Goal: Task Accomplishment & Management: Use online tool/utility

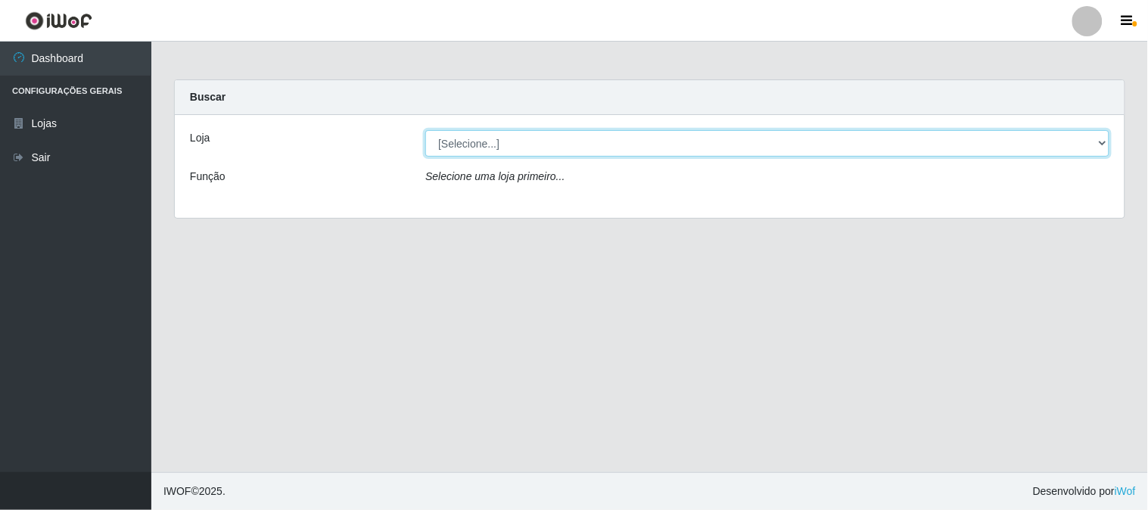
click at [642, 146] on select "[Selecione...] Casatudo BR" at bounding box center [767, 143] width 684 height 26
select select "197"
click at [425, 130] on select "[Selecione...] Casatudo BR" at bounding box center [767, 143] width 684 height 26
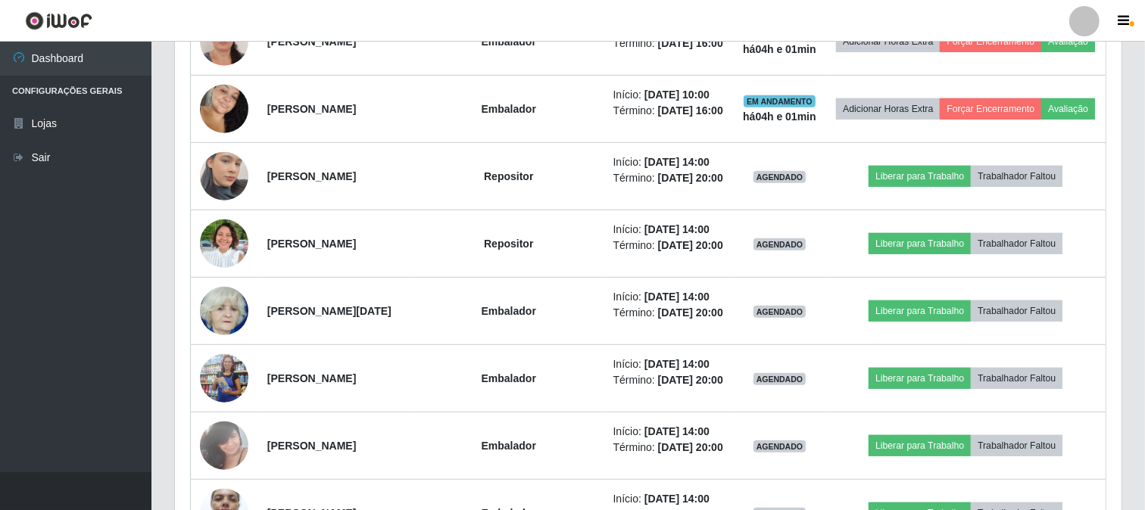
scroll to position [1009, 0]
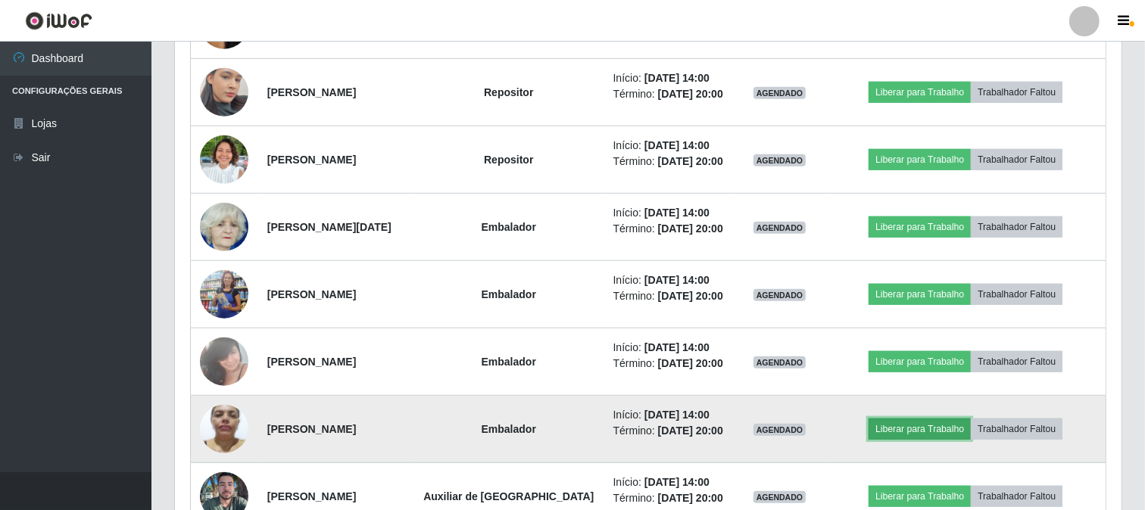
click at [907, 425] on button "Liberar para Trabalho" at bounding box center [919, 429] width 102 height 21
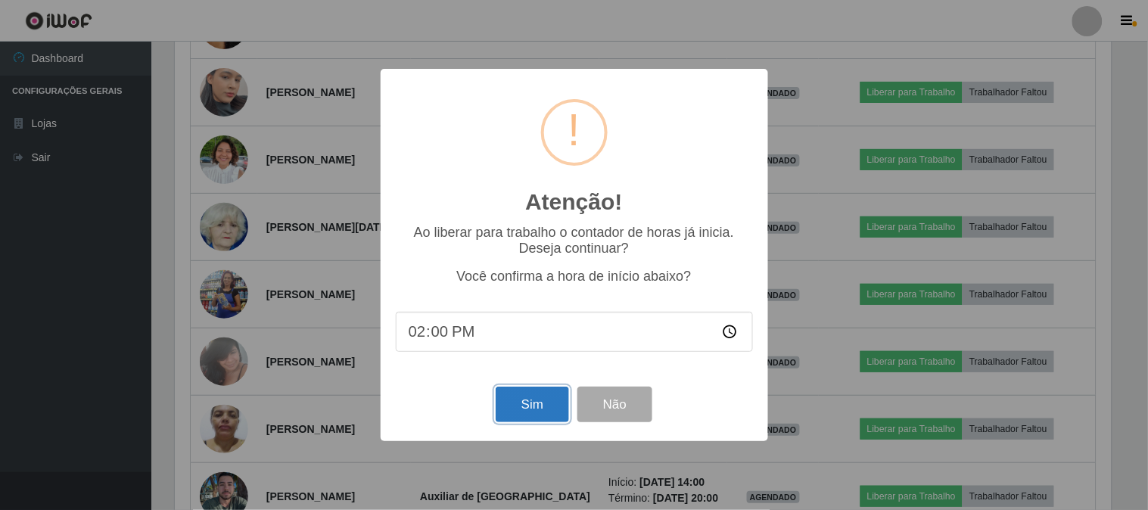
click at [518, 410] on button "Sim" at bounding box center [532, 405] width 73 height 36
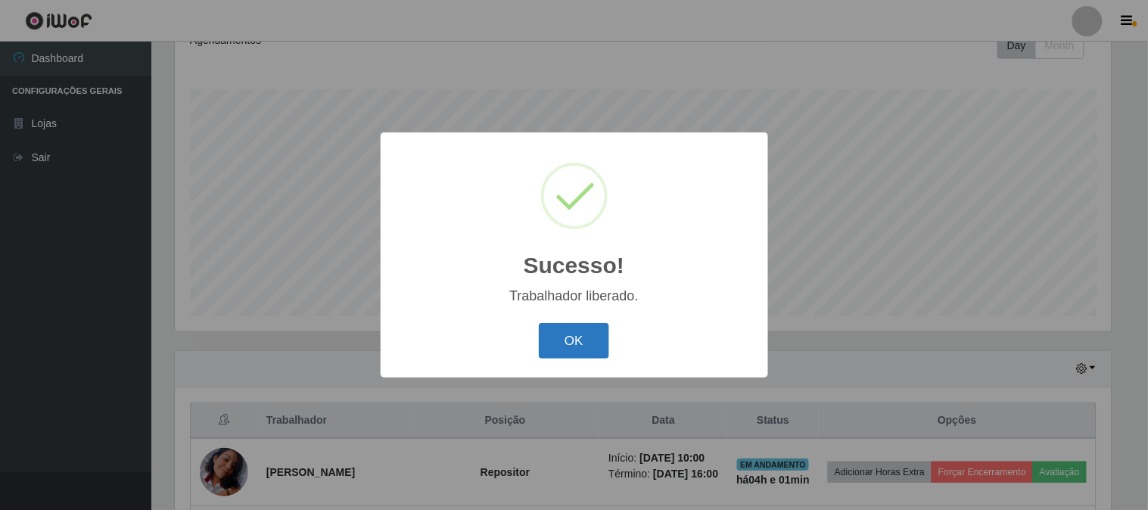
click at [583, 346] on button "OK" at bounding box center [574, 341] width 70 height 36
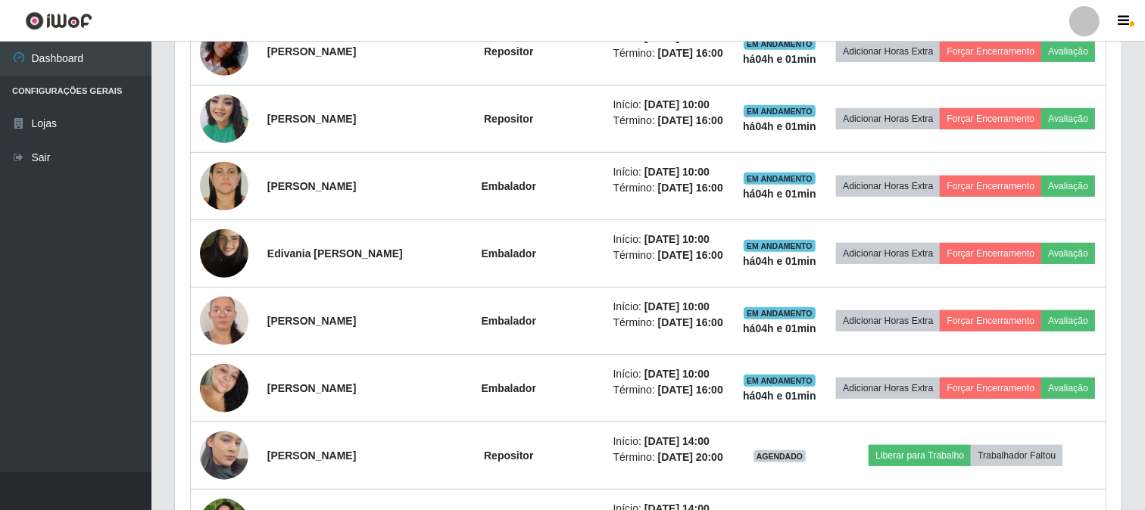
scroll to position [730, 0]
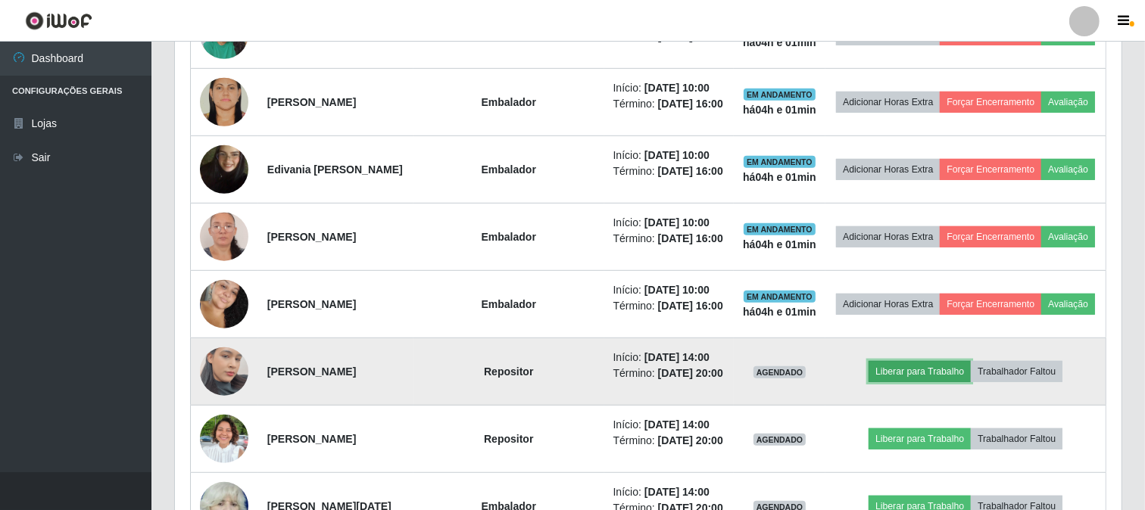
click at [909, 366] on button "Liberar para Trabalho" at bounding box center [919, 371] width 102 height 21
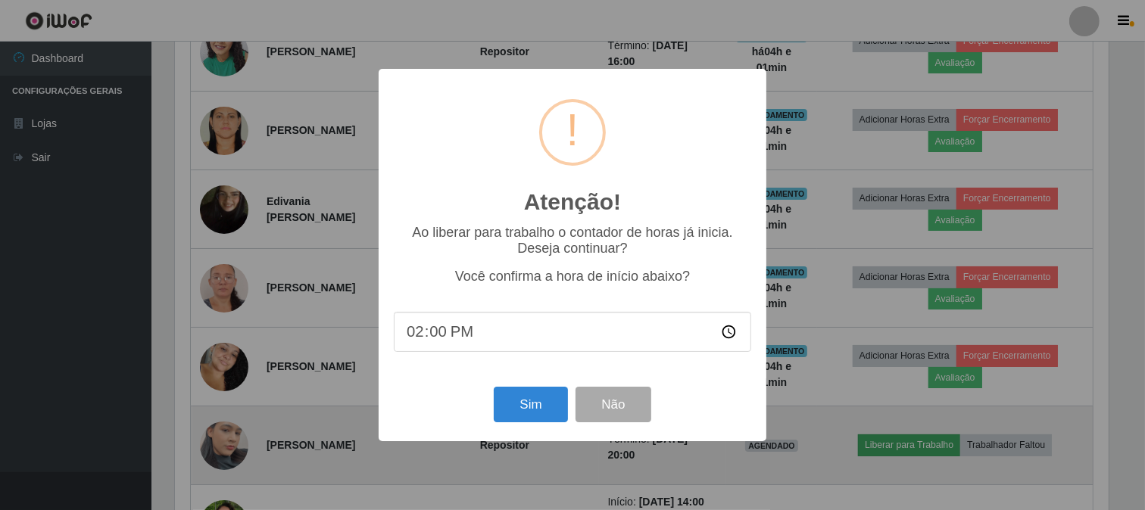
scroll to position [313, 937]
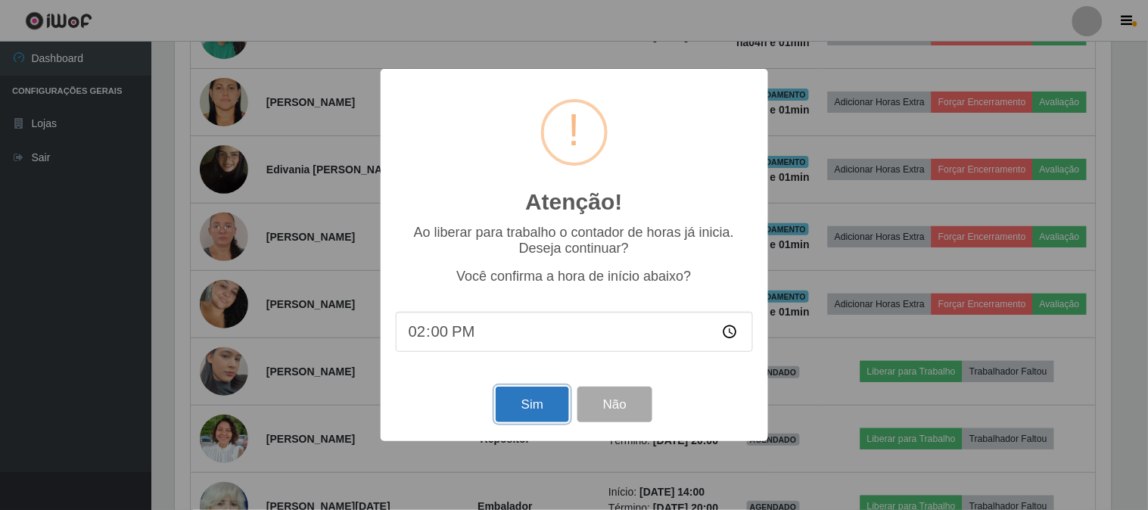
click at [553, 397] on button "Sim" at bounding box center [532, 405] width 73 height 36
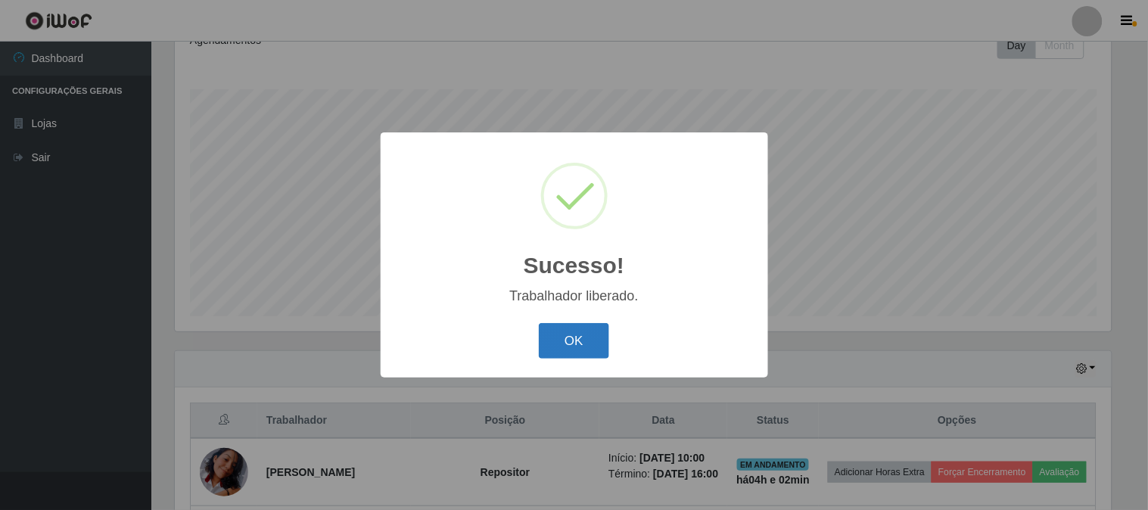
click at [581, 342] on button "OK" at bounding box center [574, 341] width 70 height 36
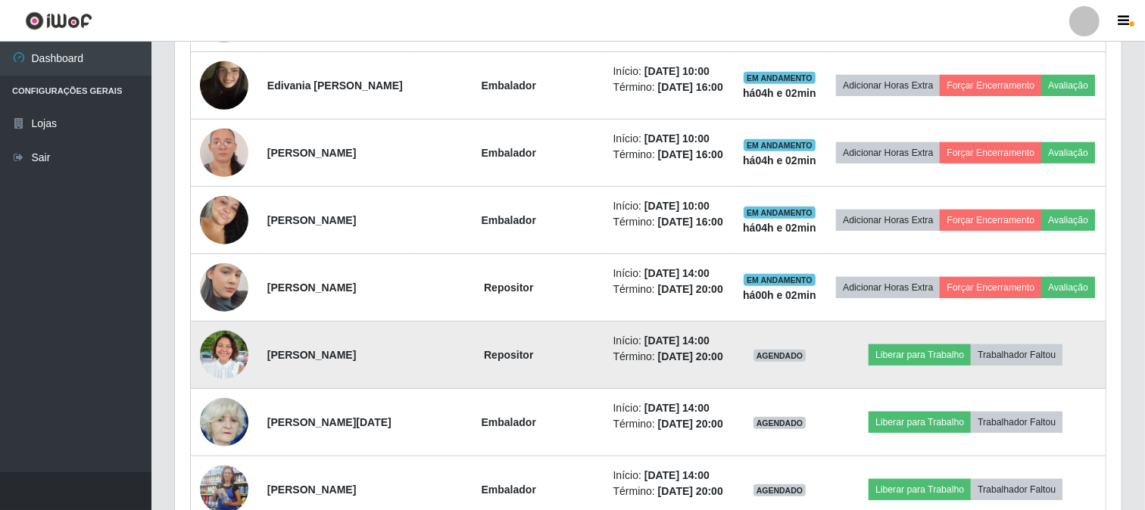
scroll to position [898, 0]
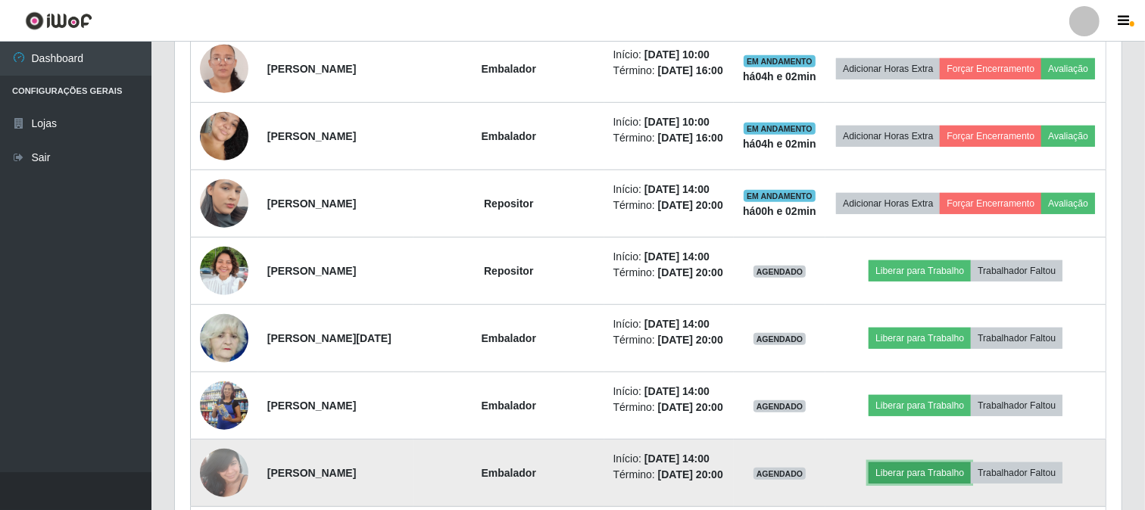
click at [941, 478] on button "Liberar para Trabalho" at bounding box center [919, 473] width 102 height 21
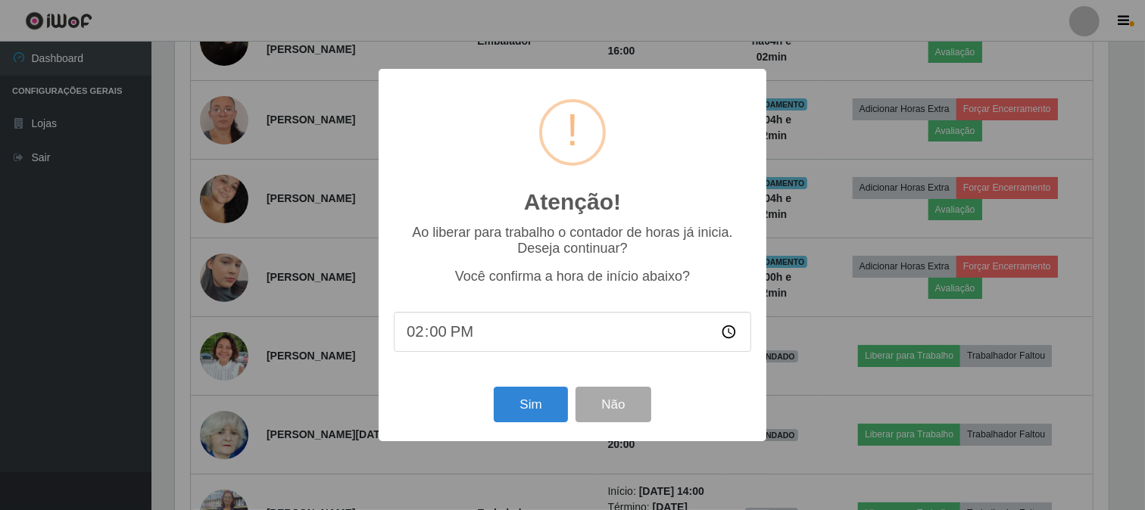
scroll to position [313, 937]
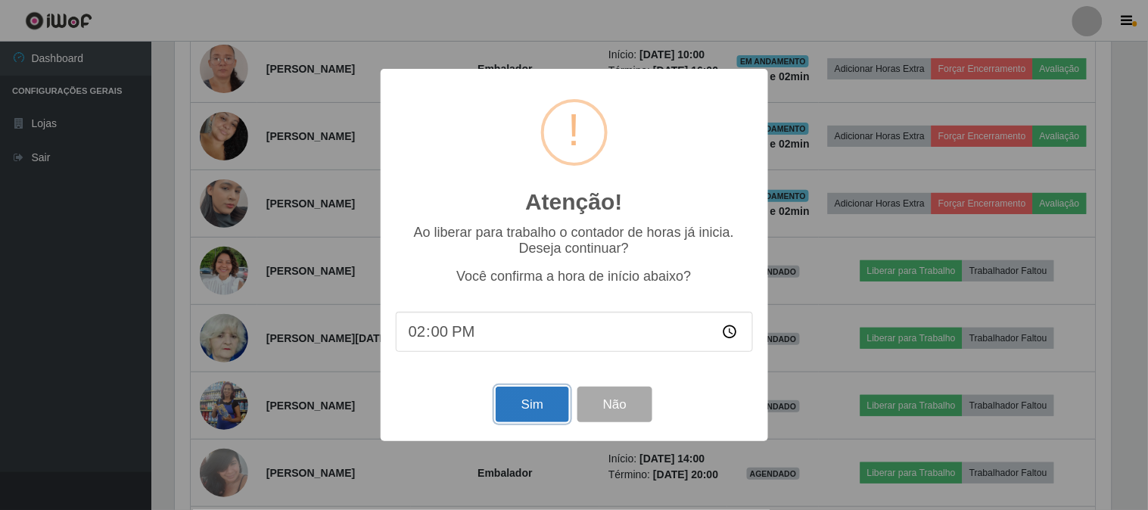
click at [545, 404] on button "Sim" at bounding box center [532, 405] width 73 height 36
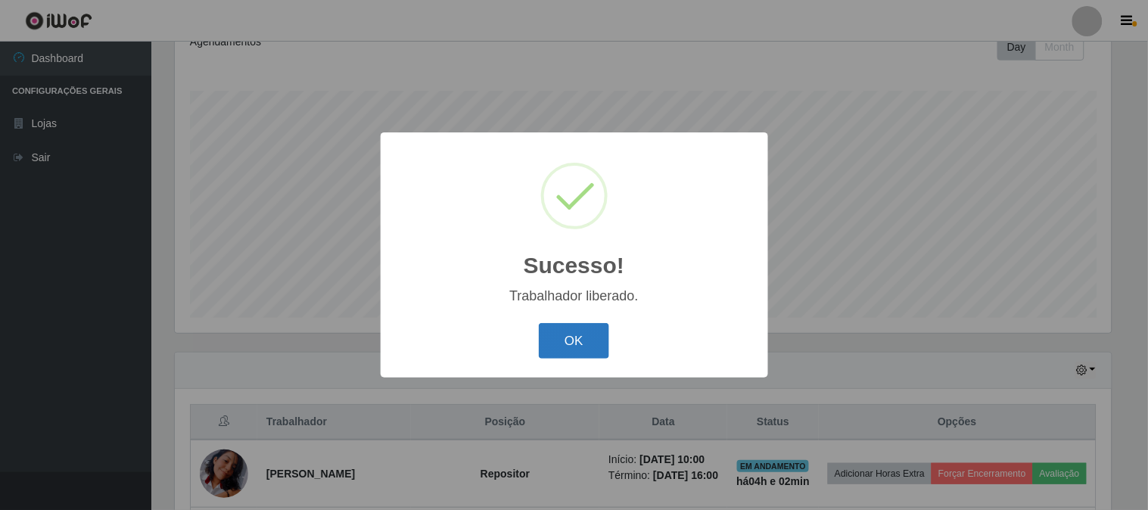
click at [586, 351] on button "OK" at bounding box center [574, 341] width 70 height 36
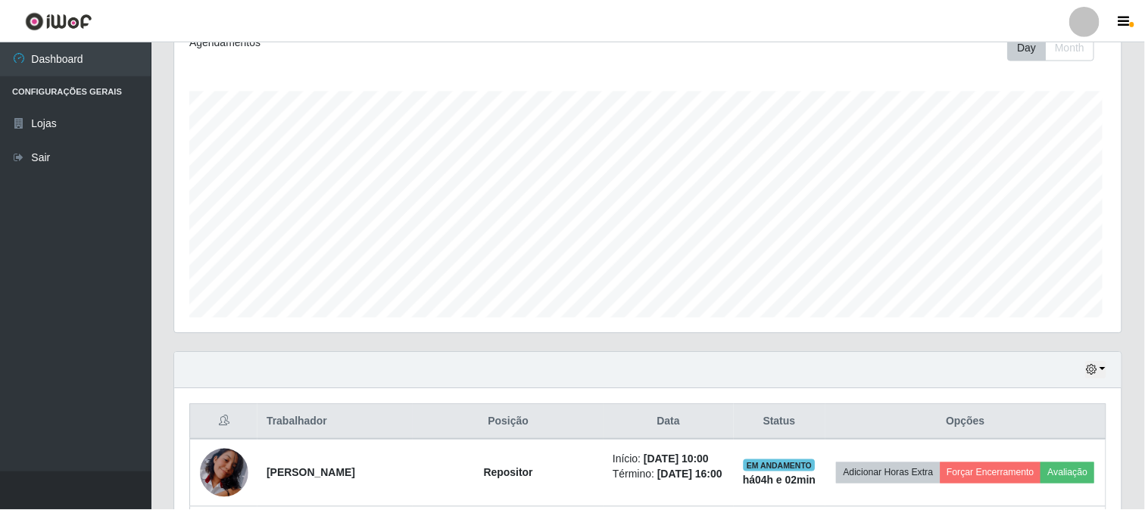
scroll to position [0, 0]
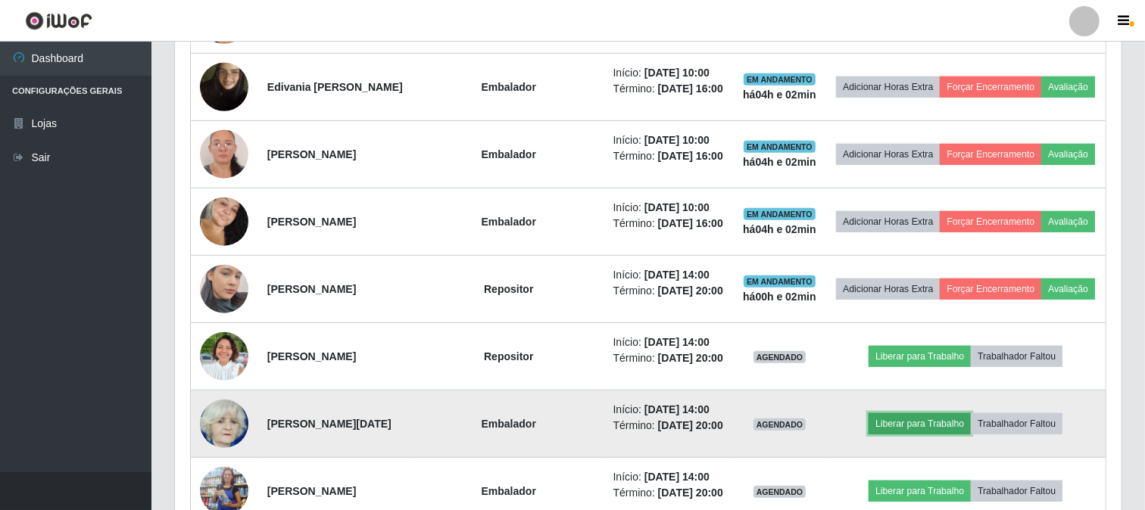
click at [894, 419] on button "Liberar para Trabalho" at bounding box center [919, 423] width 102 height 21
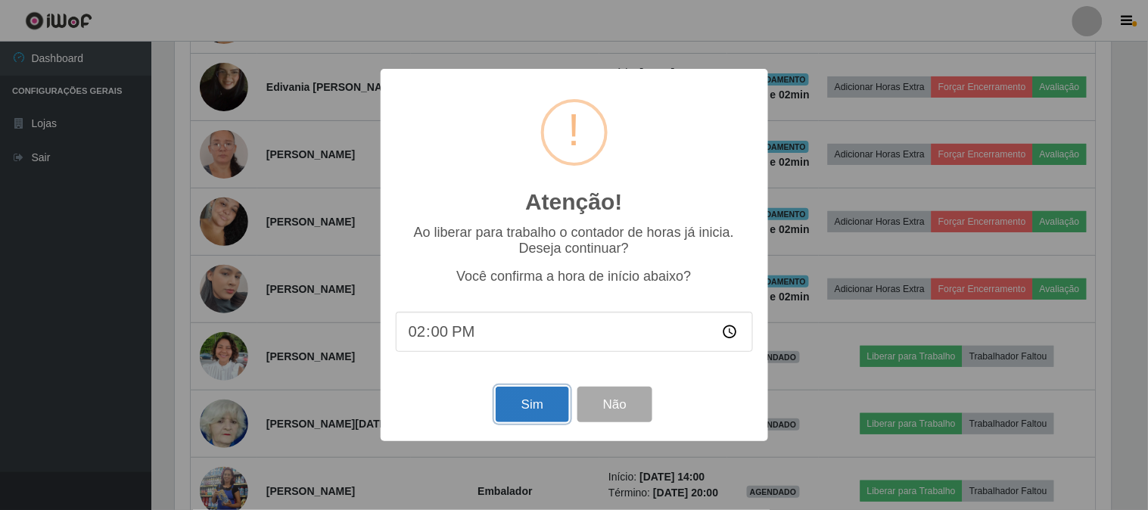
click at [540, 406] on button "Sim" at bounding box center [532, 405] width 73 height 36
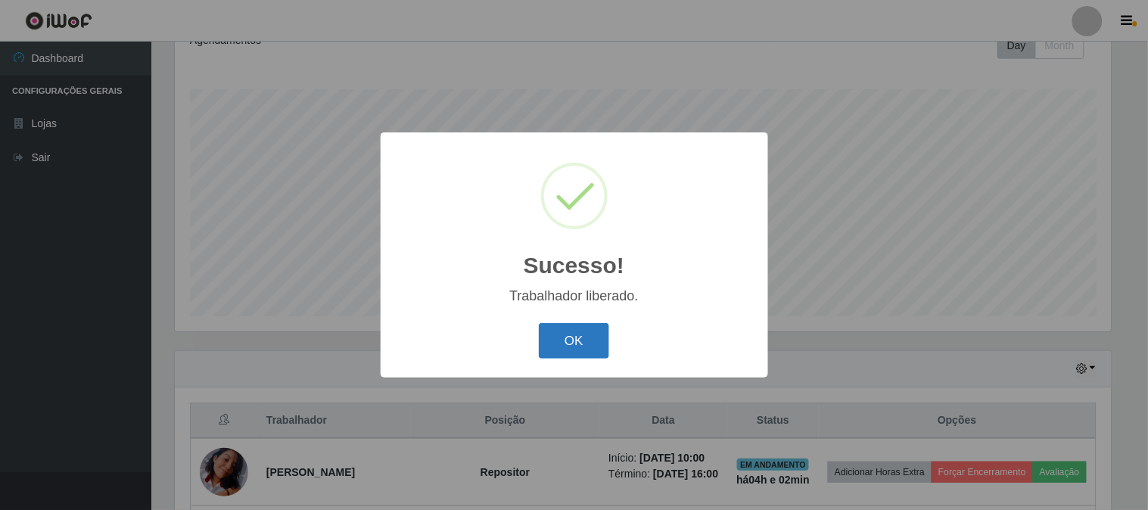
click at [580, 338] on button "OK" at bounding box center [574, 341] width 70 height 36
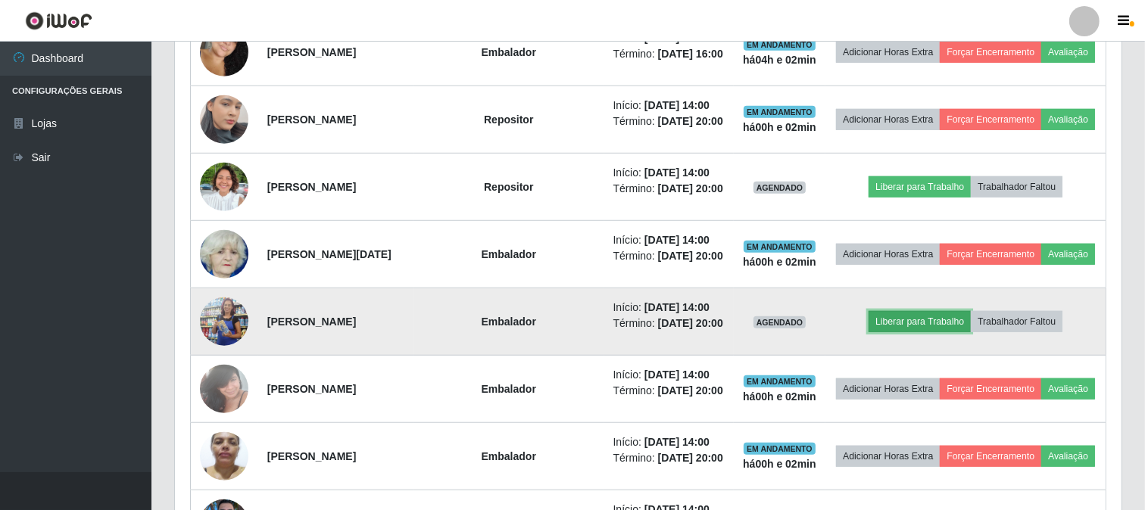
click at [927, 323] on button "Liberar para Trabalho" at bounding box center [919, 321] width 102 height 21
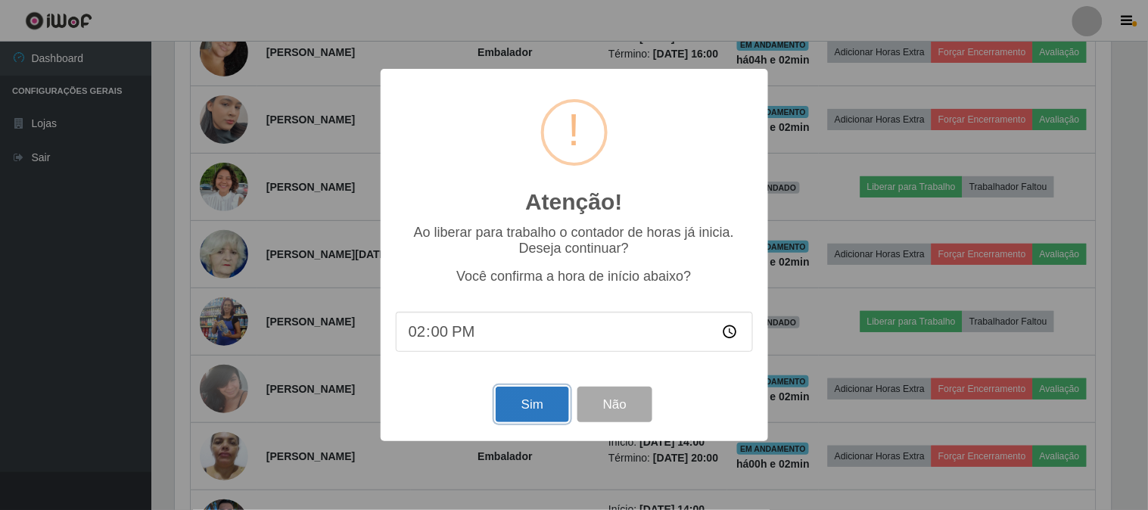
click at [519, 413] on button "Sim" at bounding box center [532, 405] width 73 height 36
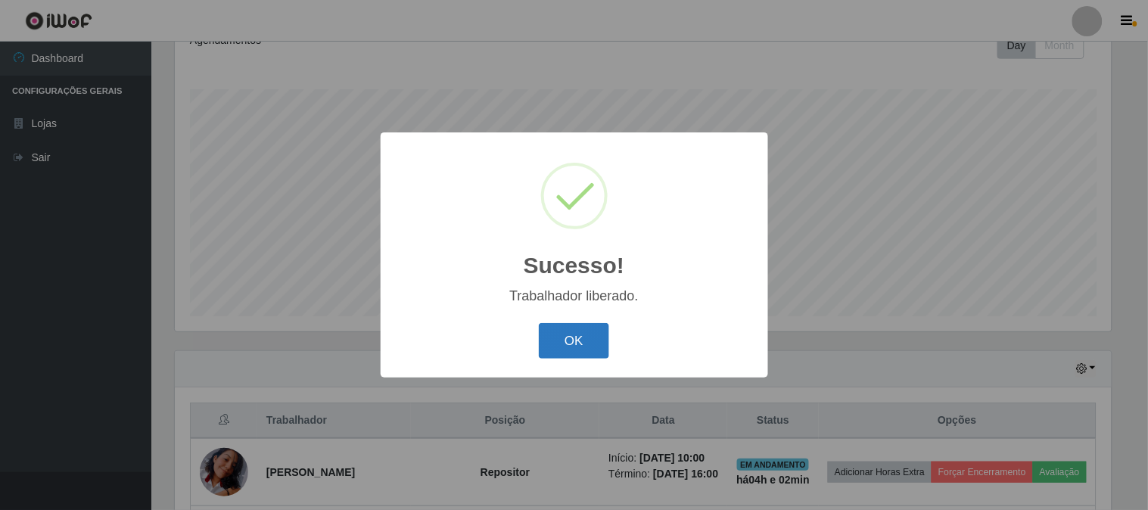
click at [577, 338] on button "OK" at bounding box center [574, 341] width 70 height 36
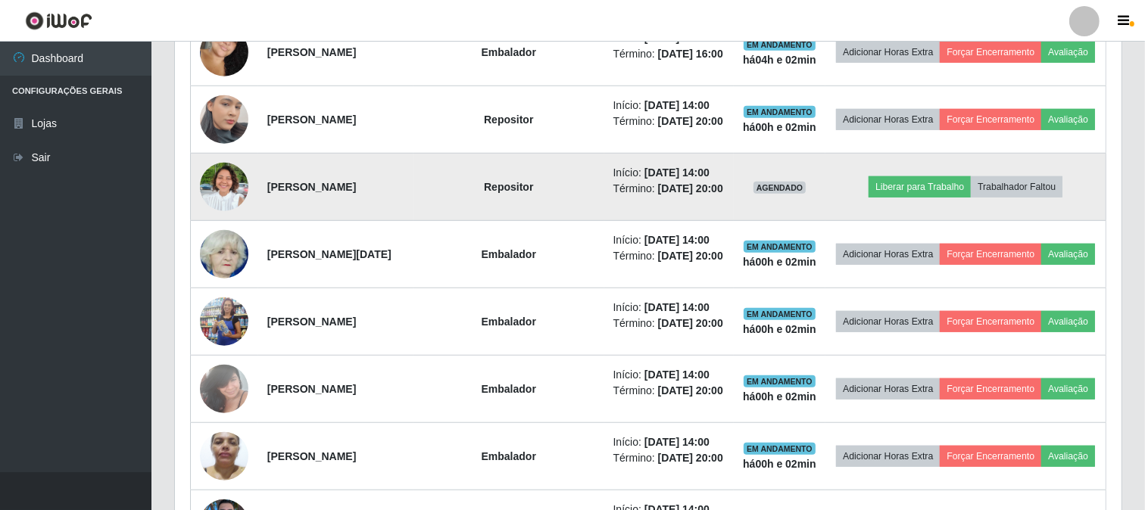
click at [220, 186] on img at bounding box center [224, 186] width 48 height 65
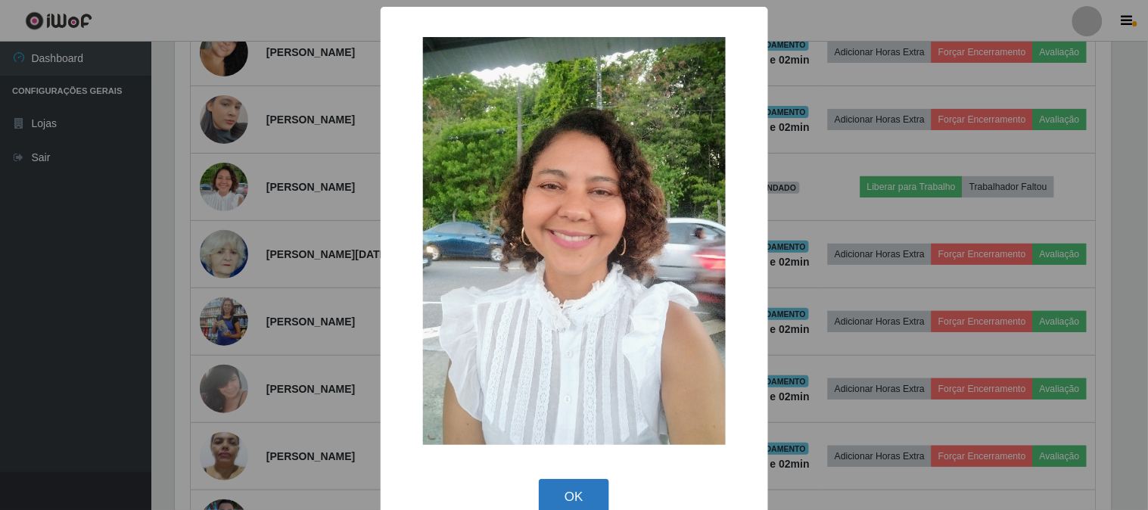
click at [566, 494] on button "OK" at bounding box center [574, 497] width 70 height 36
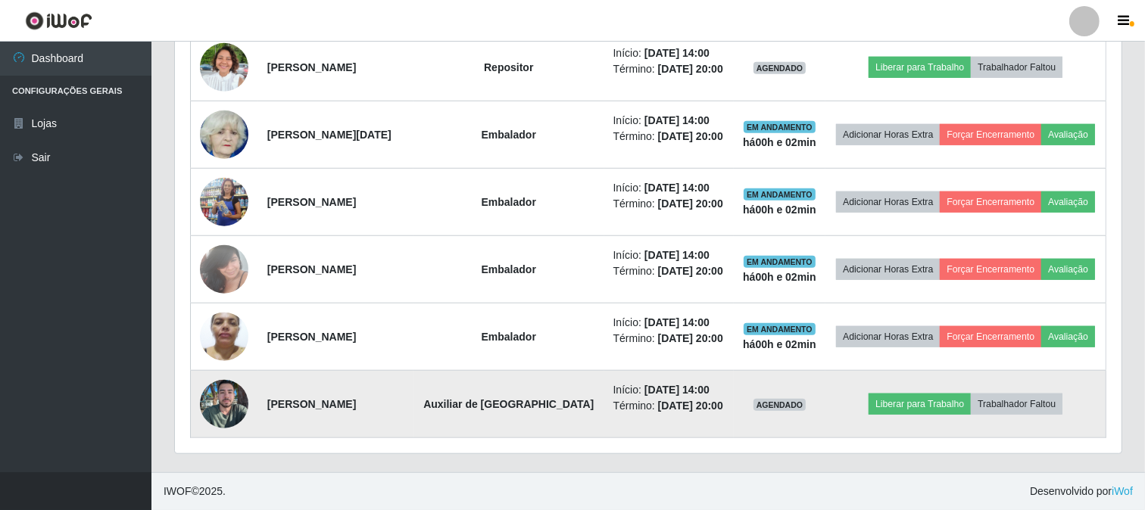
click at [224, 388] on img at bounding box center [224, 404] width 48 height 65
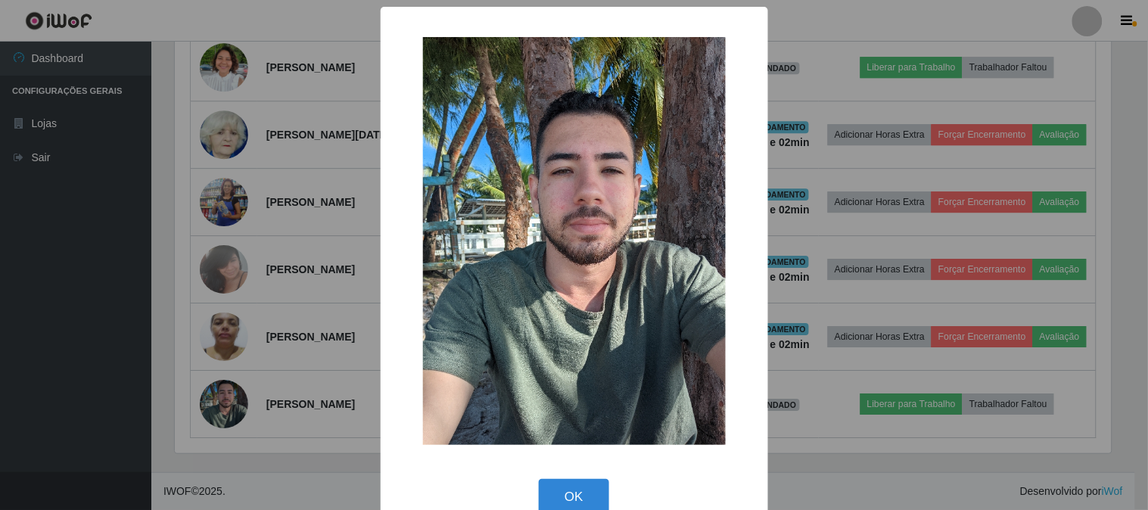
click at [261, 321] on div "× OK Cancel" at bounding box center [574, 255] width 1148 height 510
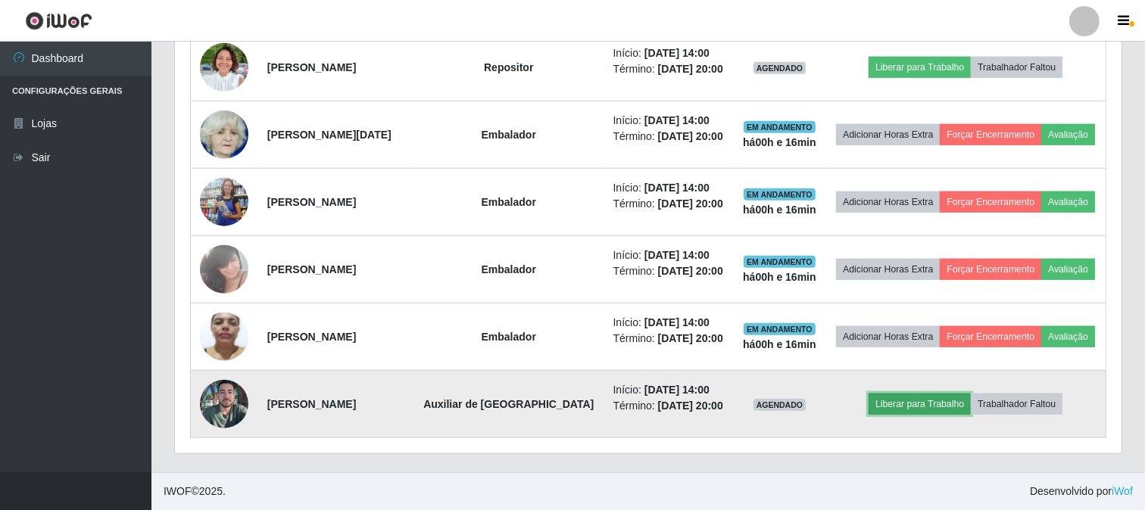
click at [955, 406] on button "Liberar para Trabalho" at bounding box center [919, 404] width 102 height 21
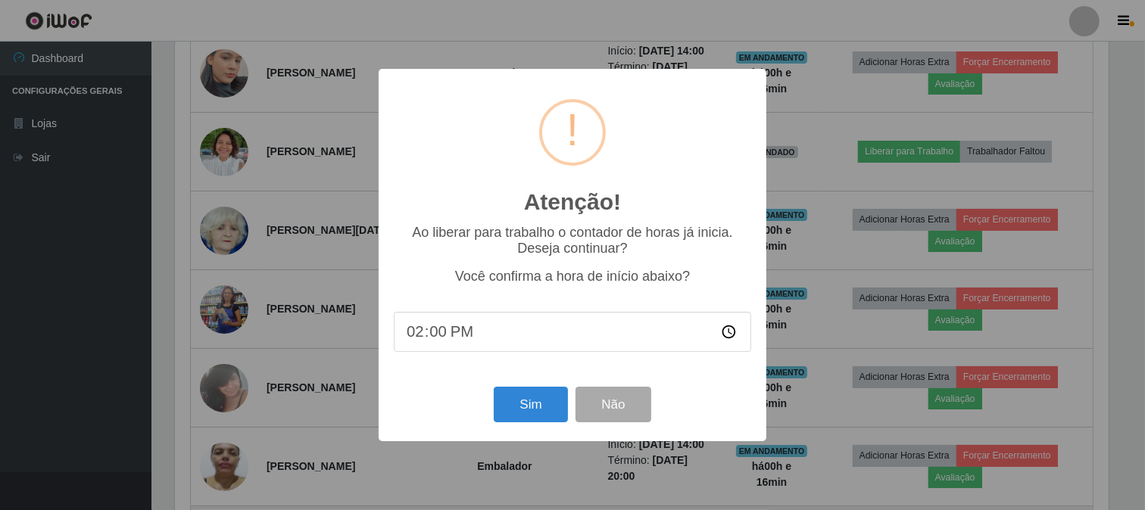
scroll to position [313, 937]
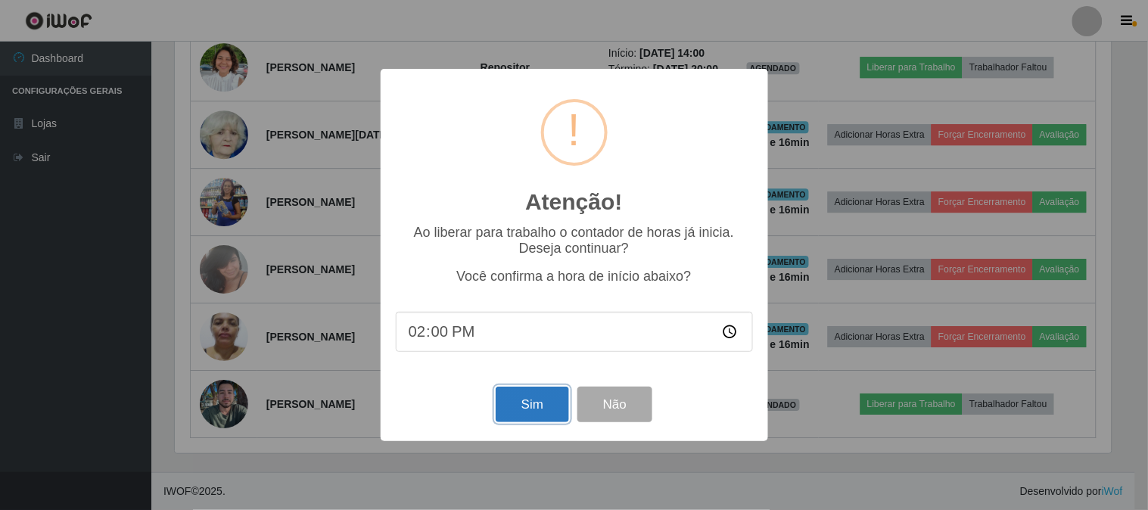
click at [553, 402] on button "Sim" at bounding box center [532, 405] width 73 height 36
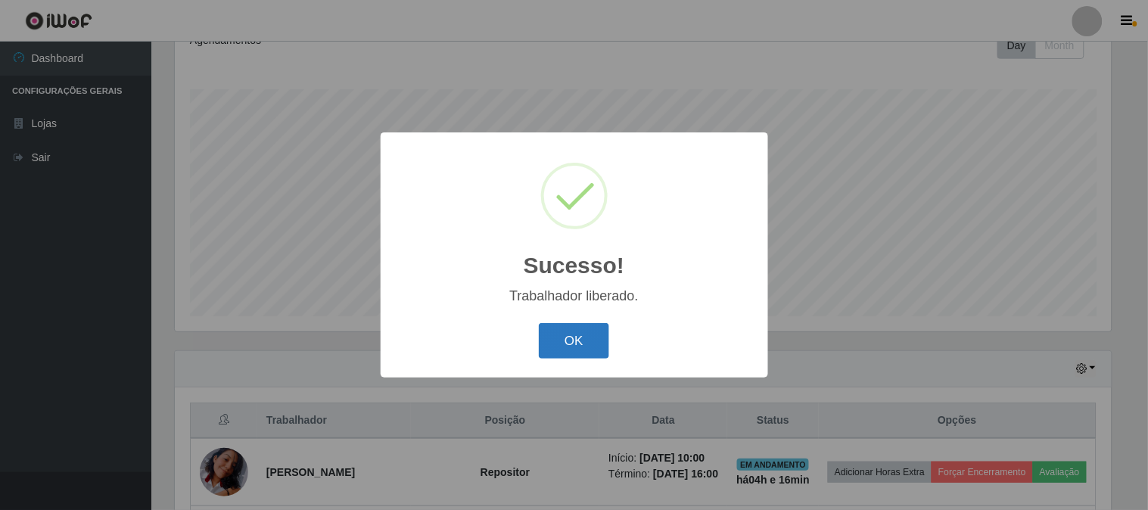
click at [563, 331] on button "OK" at bounding box center [574, 341] width 70 height 36
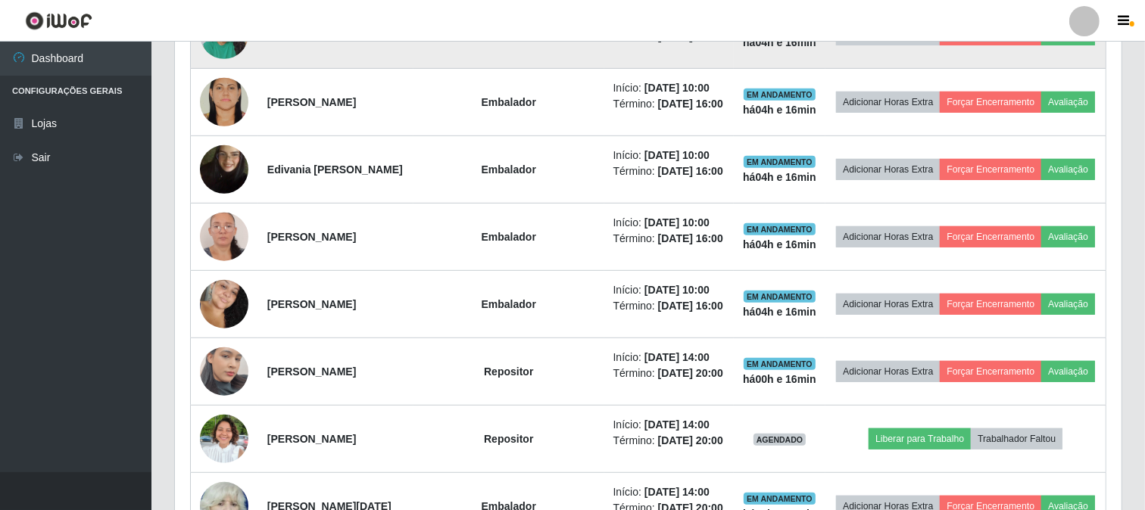
scroll to position [814, 0]
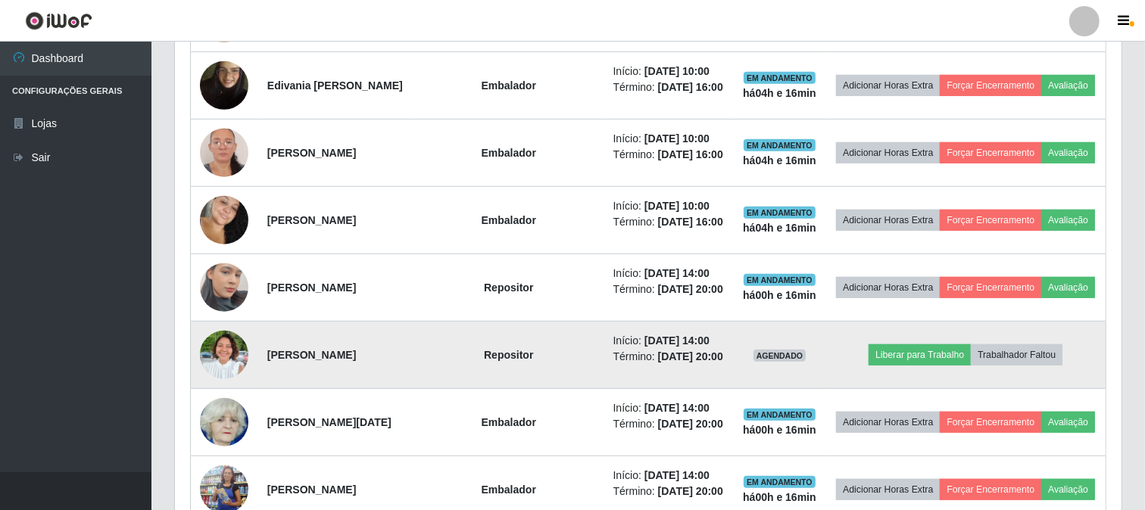
click at [238, 352] on img at bounding box center [224, 355] width 48 height 65
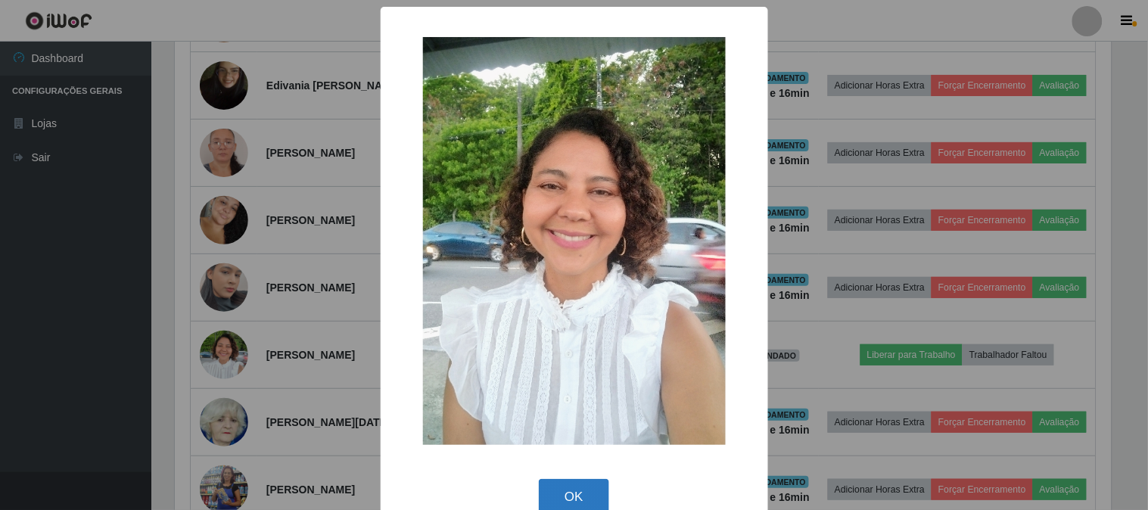
click at [563, 498] on button "OK" at bounding box center [574, 497] width 70 height 36
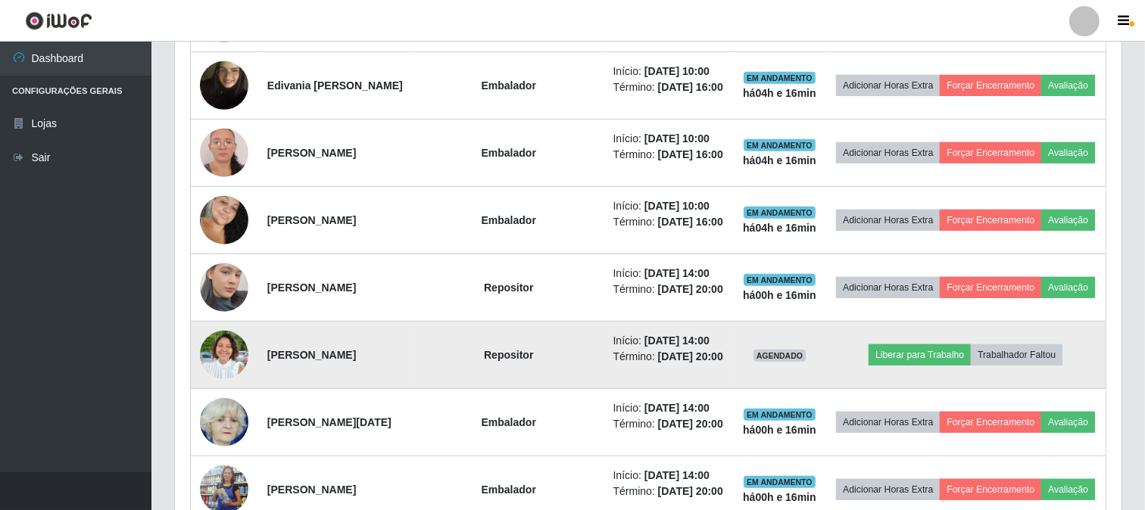
scroll to position [313, 946]
click at [905, 358] on button "Liberar para Trabalho" at bounding box center [919, 354] width 102 height 21
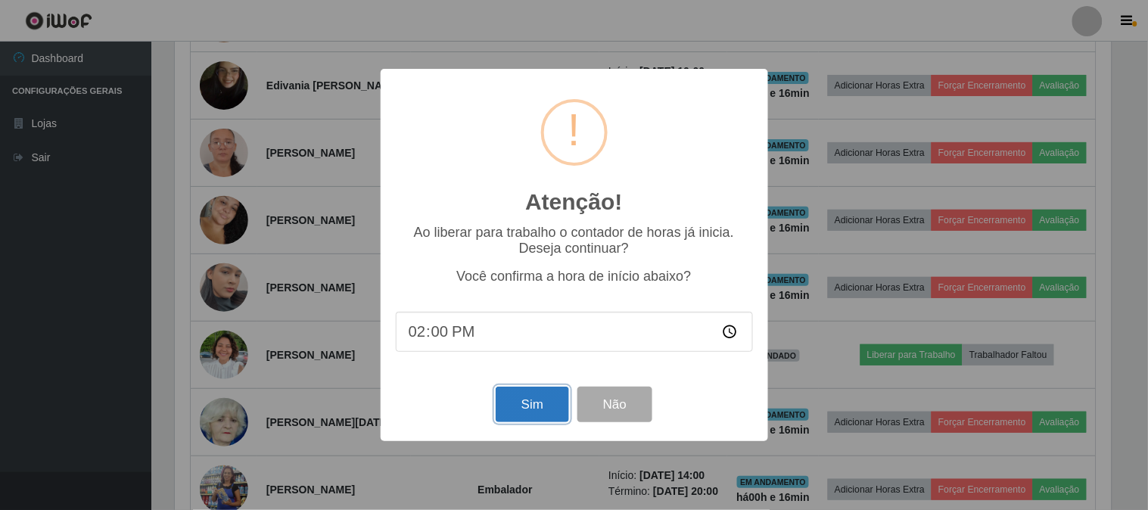
click at [525, 413] on button "Sim" at bounding box center [532, 405] width 73 height 36
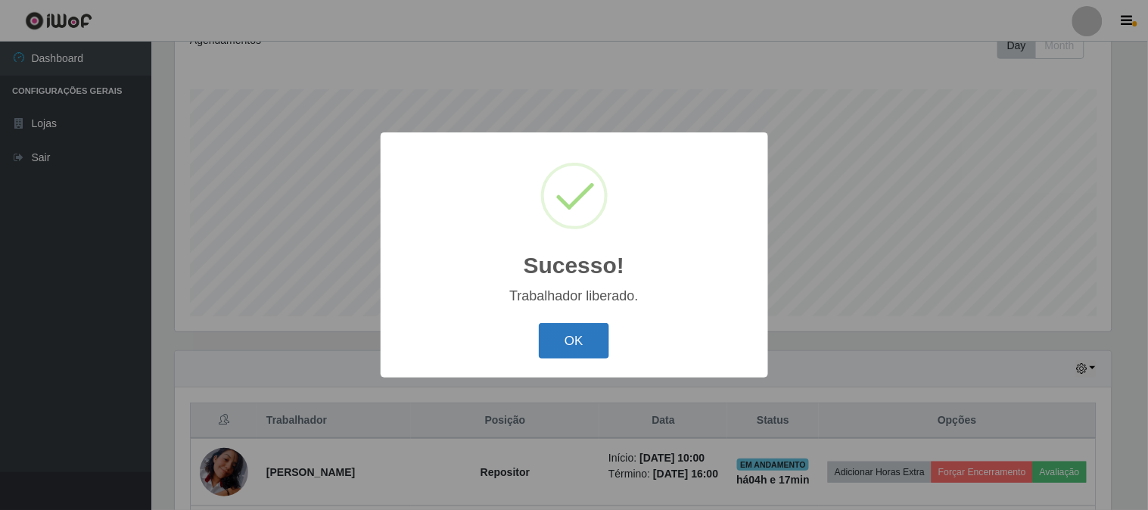
click at [584, 345] on button "OK" at bounding box center [574, 341] width 70 height 36
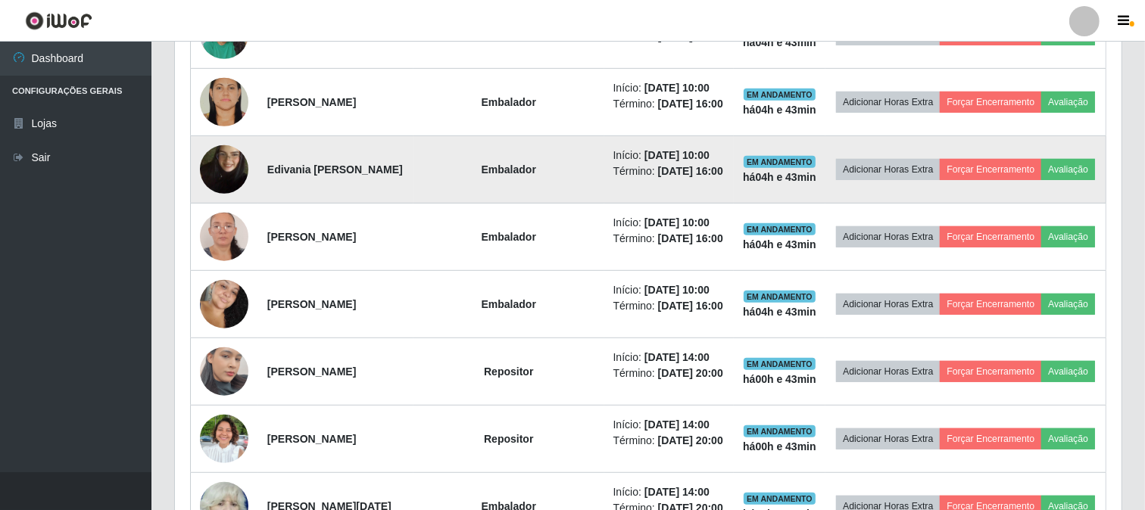
scroll to position [814, 0]
